Goal: Task Accomplishment & Management: Manage account settings

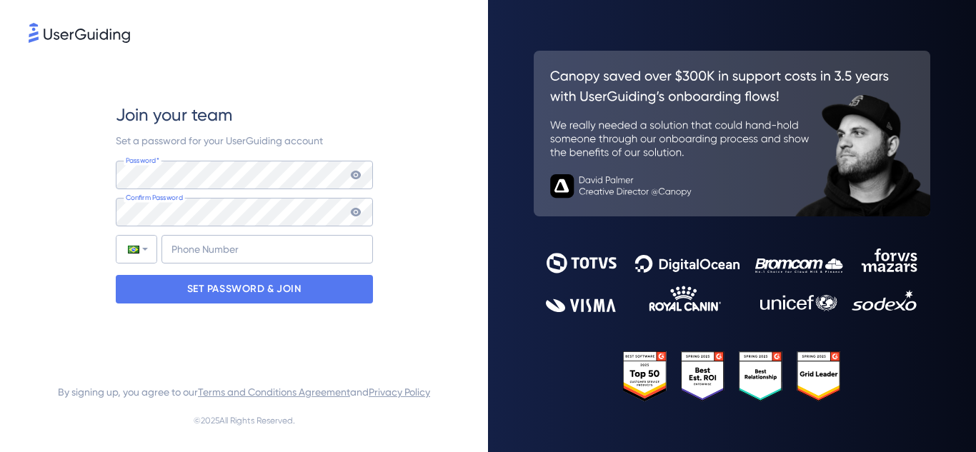
click at [359, 179] on icon at bounding box center [355, 174] width 11 height 11
click at [354, 213] on icon at bounding box center [355, 211] width 11 height 11
click at [237, 246] on input "+55" at bounding box center [266, 249] width 211 height 29
click at [273, 247] on input "[PHONE_NUMBER]" at bounding box center [266, 249] width 211 height 29
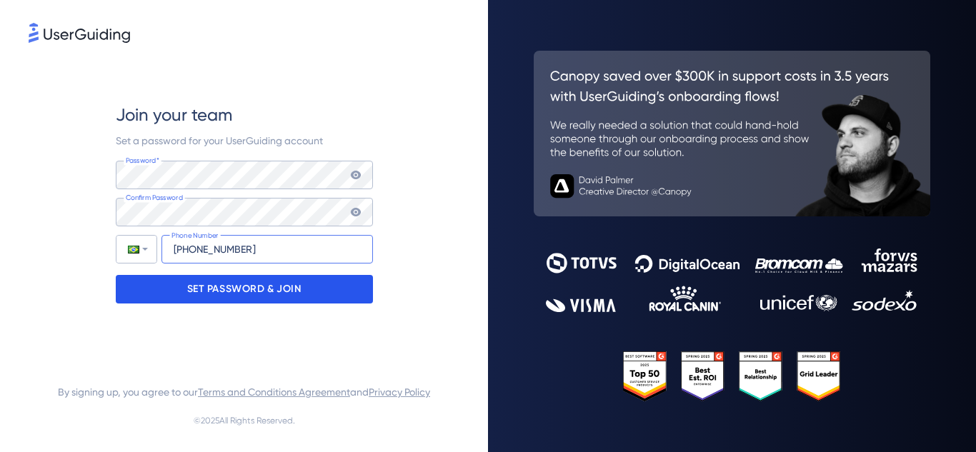
type input "[PHONE_NUMBER]"
click at [277, 278] on p "SET PASSWORD & JOIN" at bounding box center [244, 289] width 114 height 23
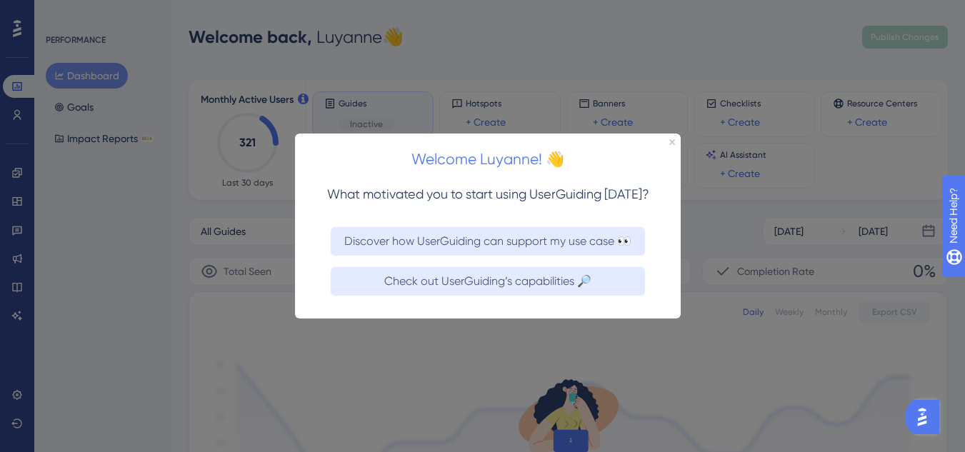
click at [672, 137] on div "Welcome Luyanne! 👋" at bounding box center [488, 155] width 386 height 44
click at [672, 139] on icon "Close Preview" at bounding box center [673, 142] width 6 height 6
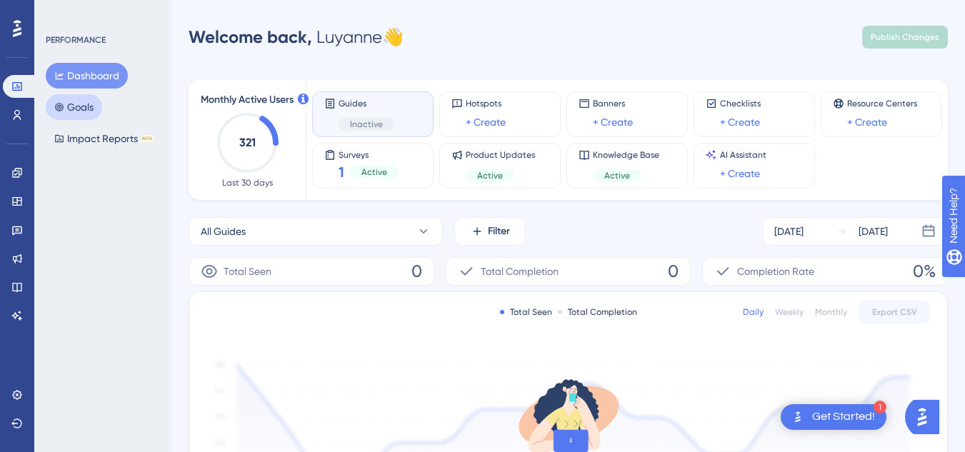
click at [84, 104] on button "Goals" at bounding box center [74, 107] width 56 height 26
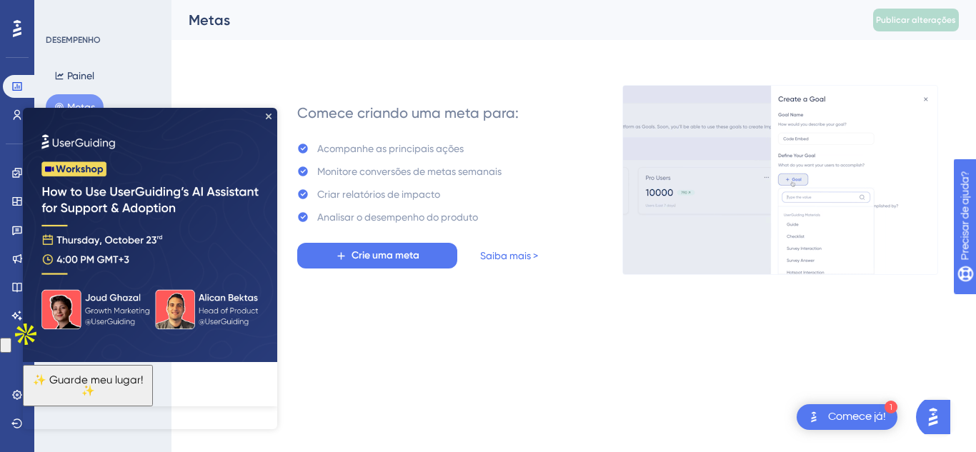
click at [500, 26] on div "Metas" at bounding box center [513, 20] width 649 height 20
click at [265, 118] on img at bounding box center [150, 235] width 254 height 254
click at [267, 115] on icon "Fechar visualização" at bounding box center [269, 117] width 6 height 6
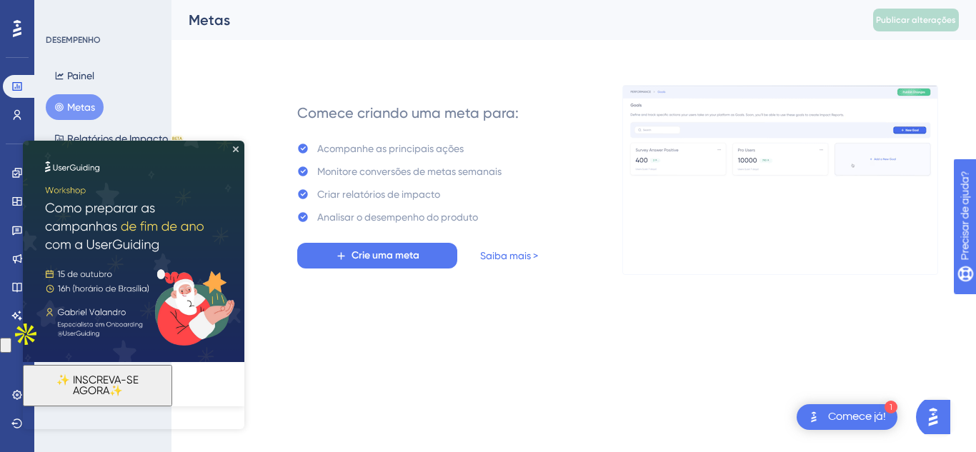
click at [69, 42] on font "DESEMPENHO" at bounding box center [73, 40] width 55 height 10
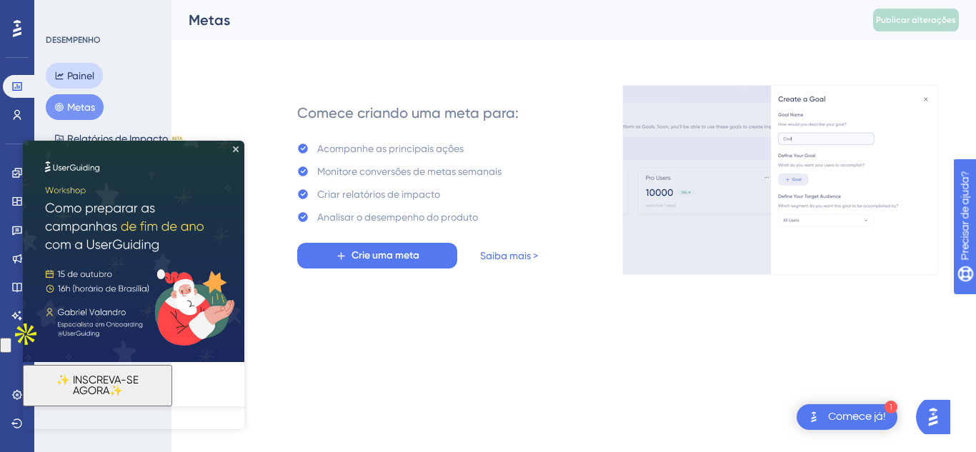
click at [90, 74] on font "Painel" at bounding box center [80, 75] width 27 height 11
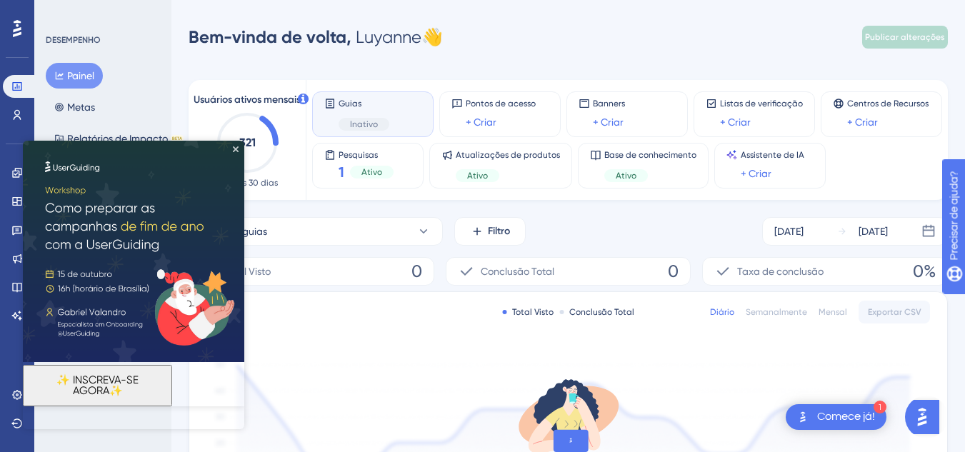
click at [349, 64] on div "Usuários ativos mensais 321 Últimos 30 dias Guias Inativo Pontos de acesso + Cr…" at bounding box center [569, 459] width 760 height 792
click at [234, 151] on icon "Fechar visualização" at bounding box center [236, 149] width 6 height 6
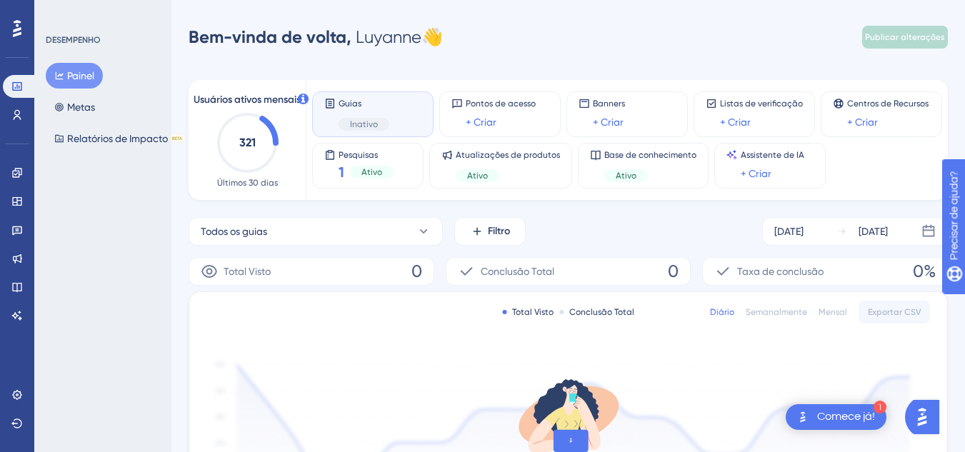
drag, startPoint x: 912, startPoint y: 6, endPoint x: 482, endPoint y: 33, distance: 430.2
click at [521, 27] on div "Bem-vinda de volta, Luyanne 👋 Publicar alterações" at bounding box center [569, 37] width 760 height 29
